Goal: Task Accomplishment & Management: Manage account settings

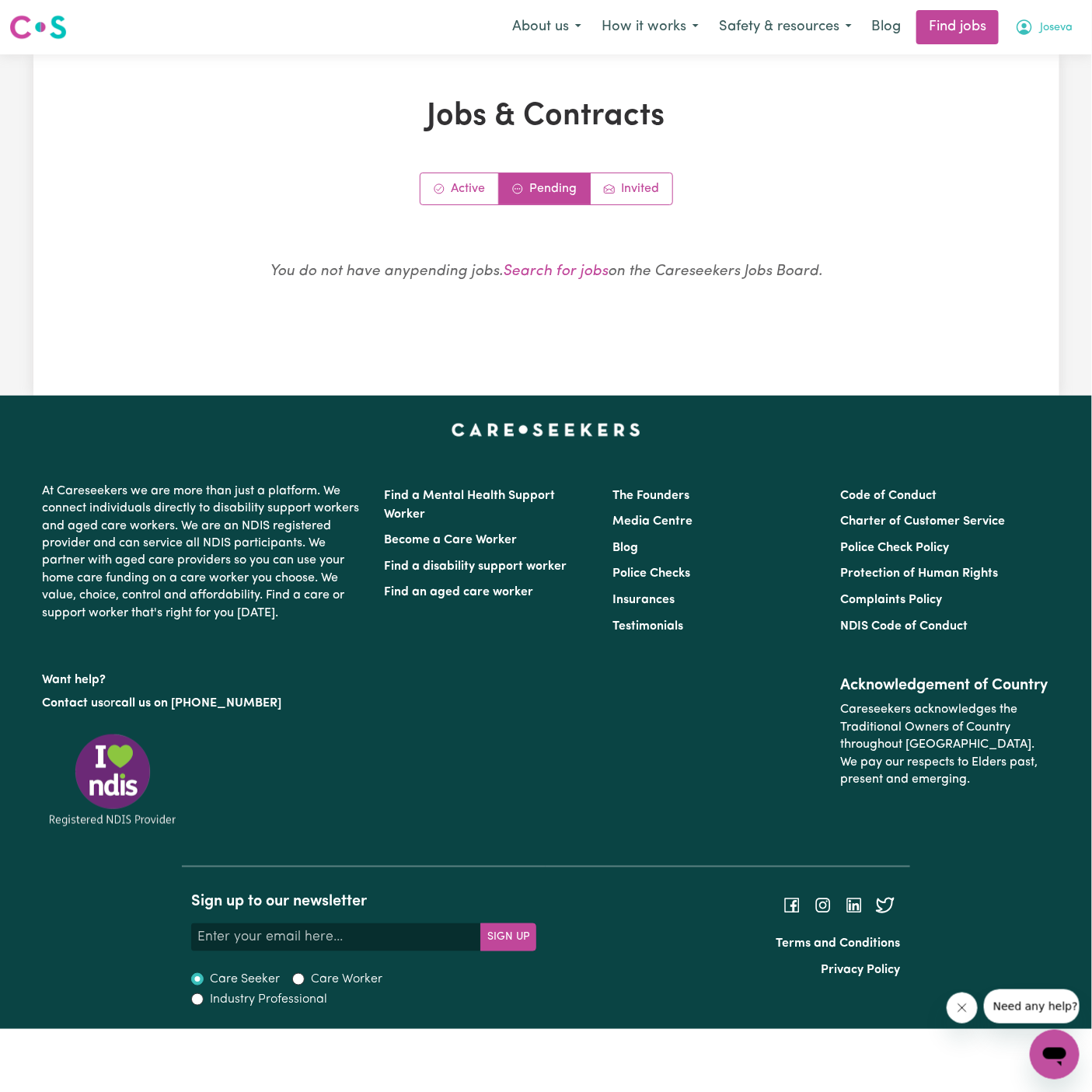
click at [1065, 21] on span "Joseva" at bounding box center [1056, 28] width 33 height 17
click at [1049, 92] on link "My Dashboard" at bounding box center [1020, 90] width 123 height 29
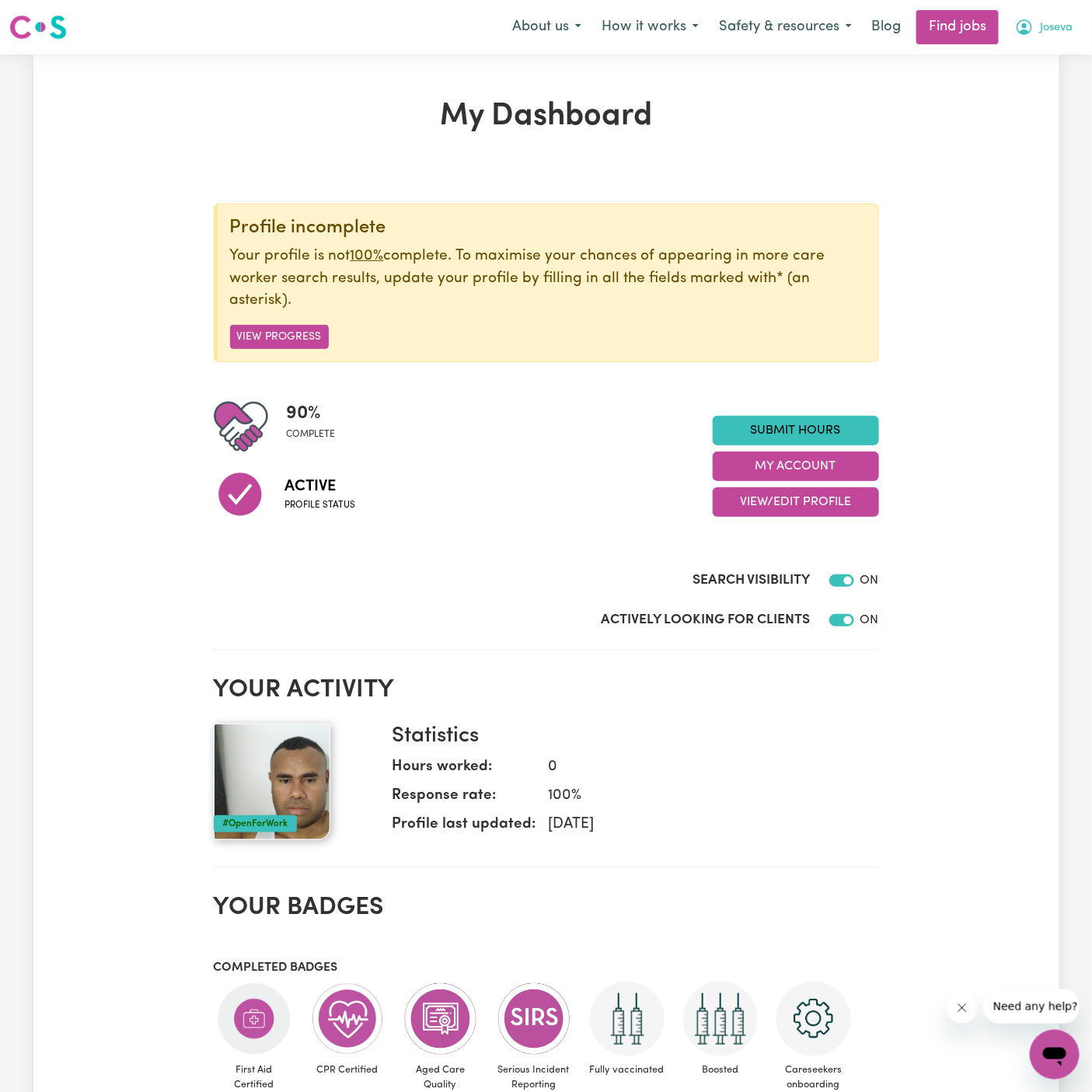
click at [1051, 31] on span "Joseva" at bounding box center [1056, 28] width 33 height 17
click at [1051, 107] on link "Logout" at bounding box center [1020, 119] width 123 height 29
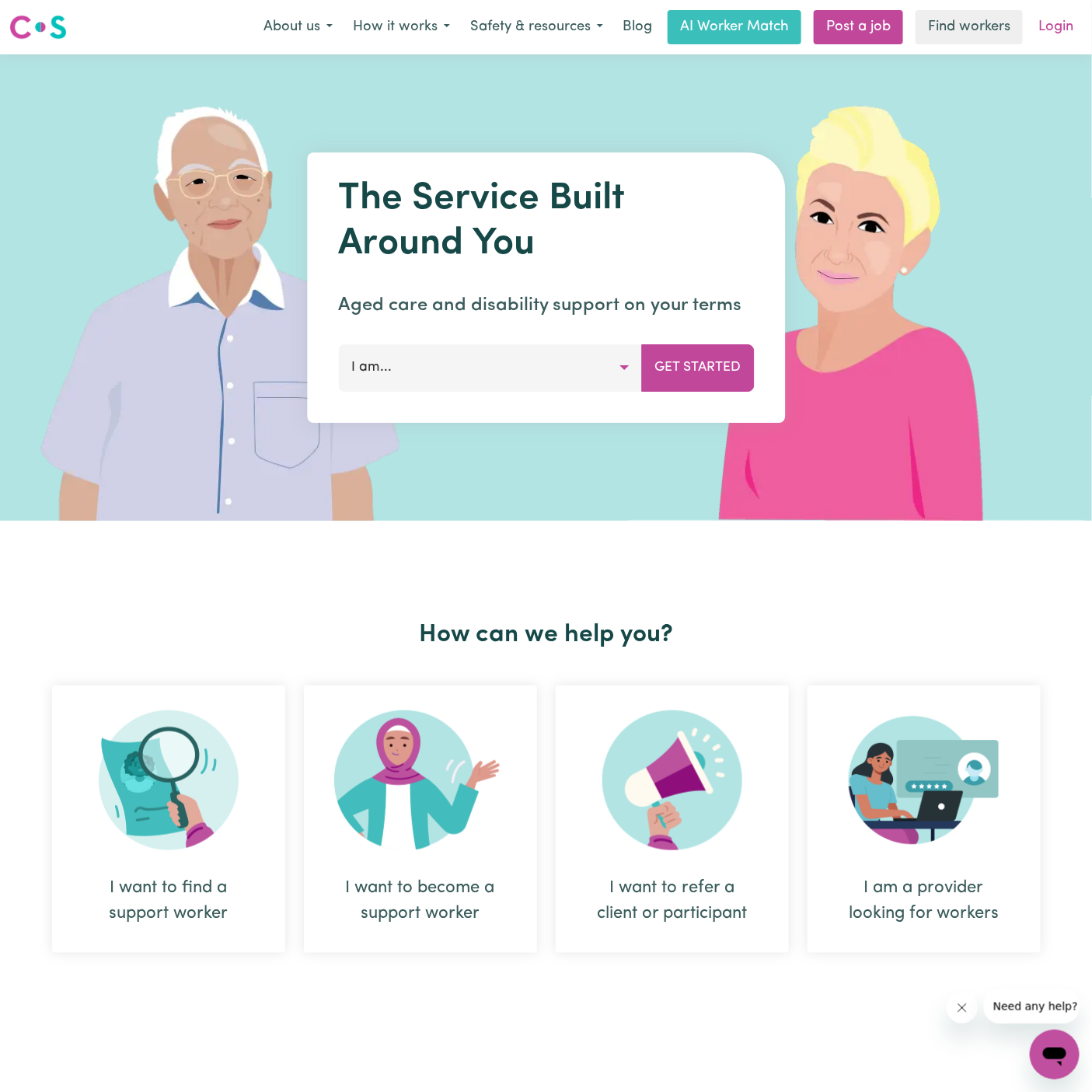
click at [1059, 23] on link "Login" at bounding box center [1056, 27] width 54 height 34
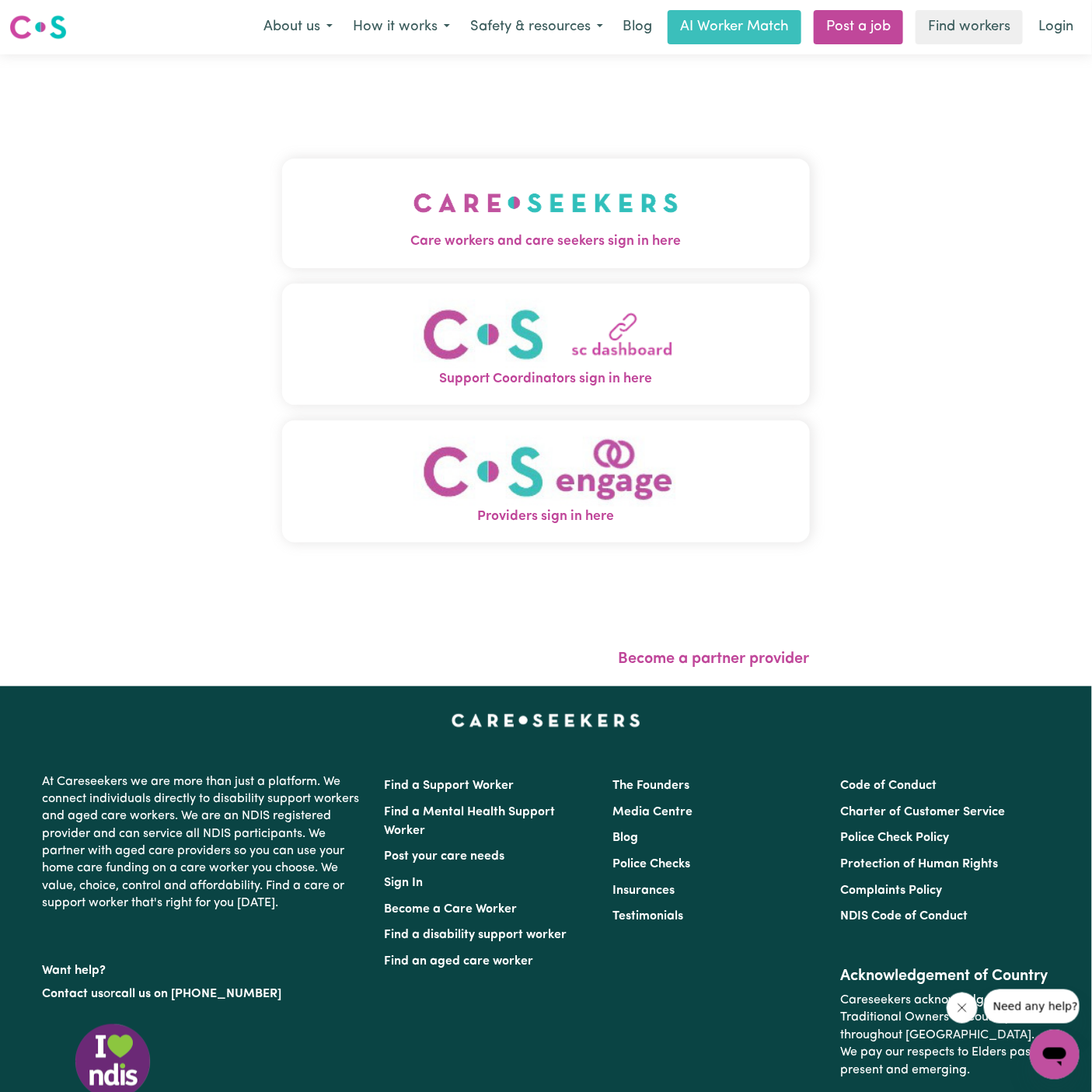
click at [553, 183] on img "Care workers and care seekers sign in here" at bounding box center [546, 203] width 265 height 58
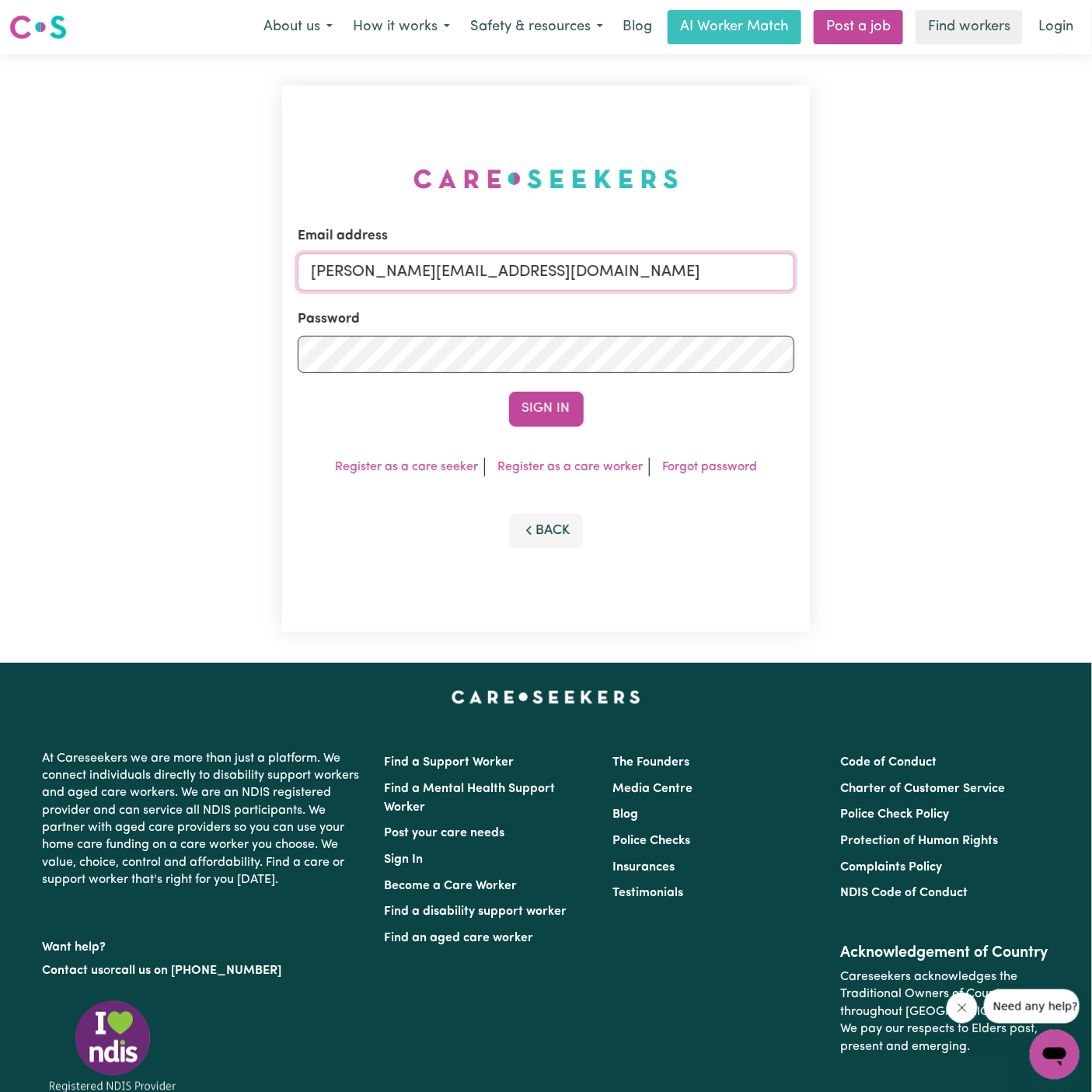
click at [563, 265] on input "[PERSON_NAME][EMAIL_ADDRESS][DOMAIN_NAME]" at bounding box center [546, 272] width 496 height 37
drag, startPoint x: 413, startPoint y: 271, endPoint x: 793, endPoint y: 271, distance: 380.0
click at [793, 271] on input "superuser~[EMAIL_ADDRESS][DOMAIN_NAME]" at bounding box center [546, 272] width 496 height 37
type input "[EMAIL_ADDRESS][DOMAIN_NAME]"
click at [560, 419] on button "Sign In" at bounding box center [547, 408] width 75 height 34
